Goal: Find specific page/section: Locate a particular part of the current website

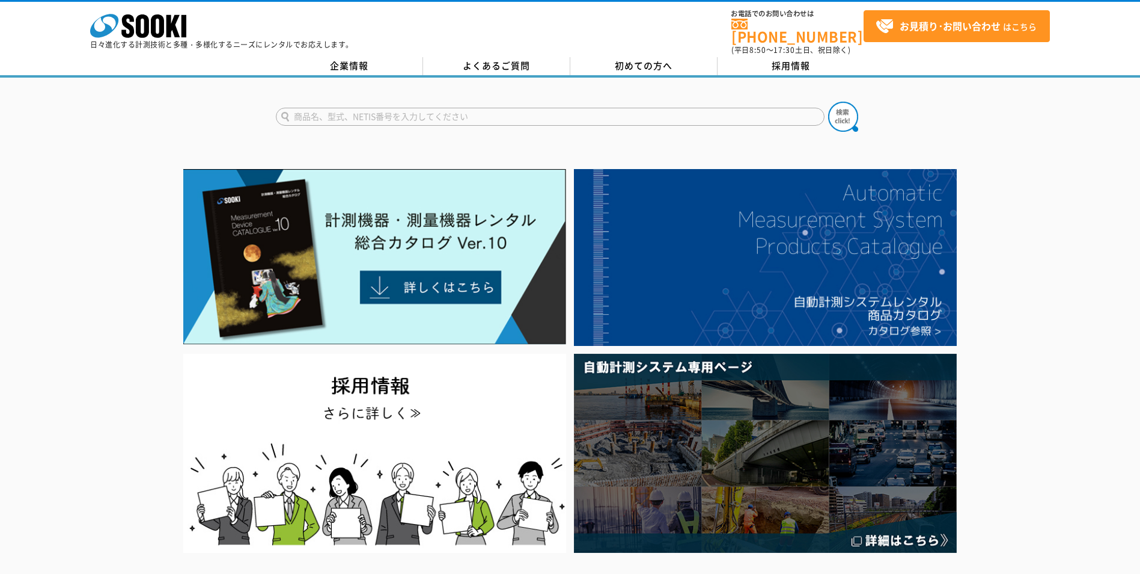
click at [387, 112] on input "text" at bounding box center [550, 117] width 549 height 18
click at [303, 126] on div "ソルターC6" at bounding box center [390, 133] width 227 height 15
type input "ソルターC6"
click at [842, 102] on img at bounding box center [843, 117] width 30 height 30
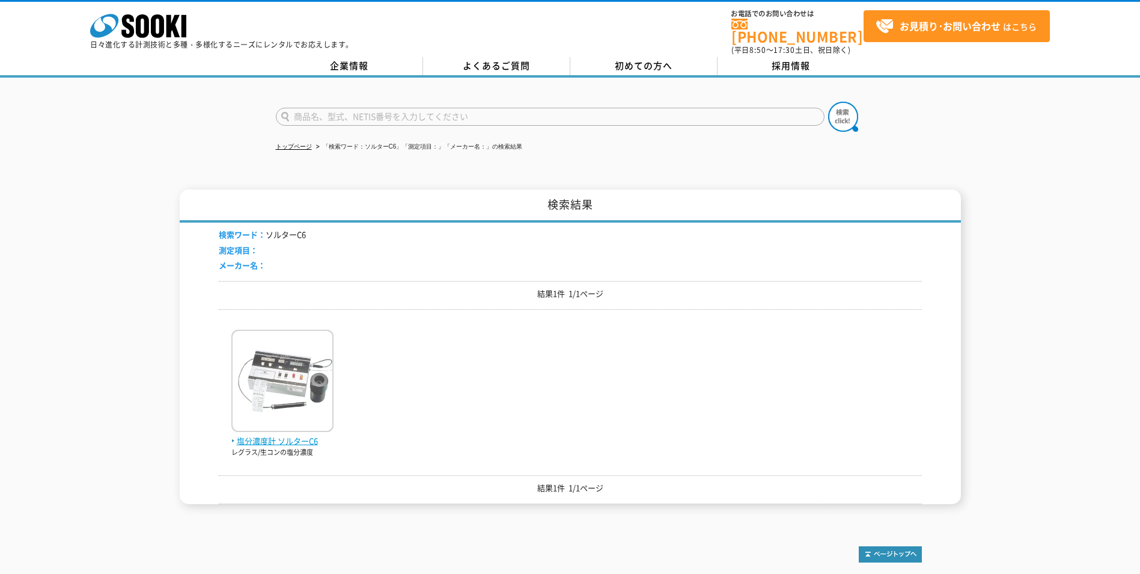
click at [300, 364] on img at bounding box center [282, 381] width 102 height 105
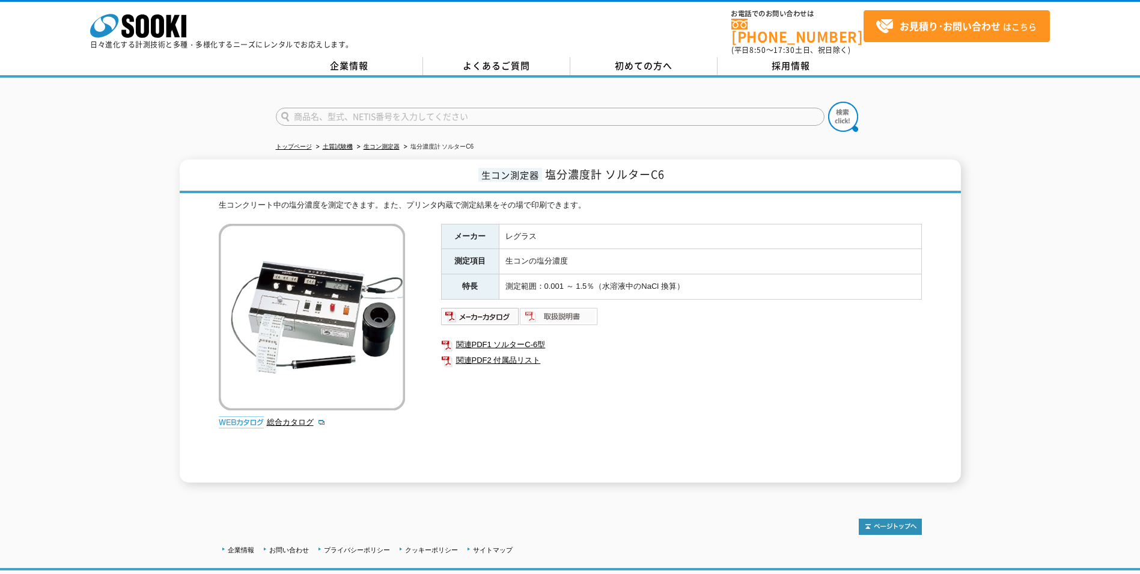
click at [546, 311] on img at bounding box center [559, 316] width 79 height 19
